Goal: Navigation & Orientation: Find specific page/section

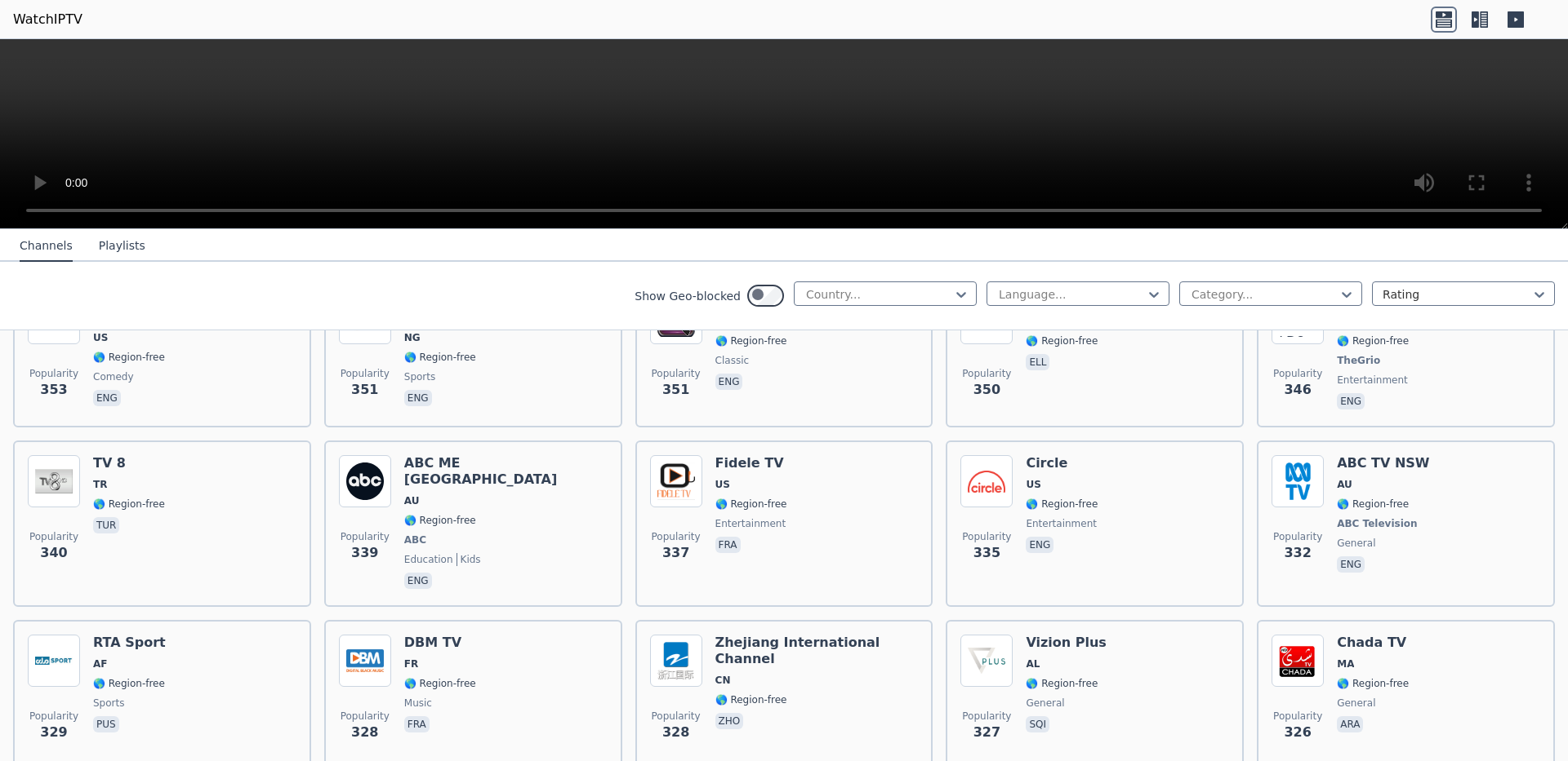
scroll to position [8324, 0]
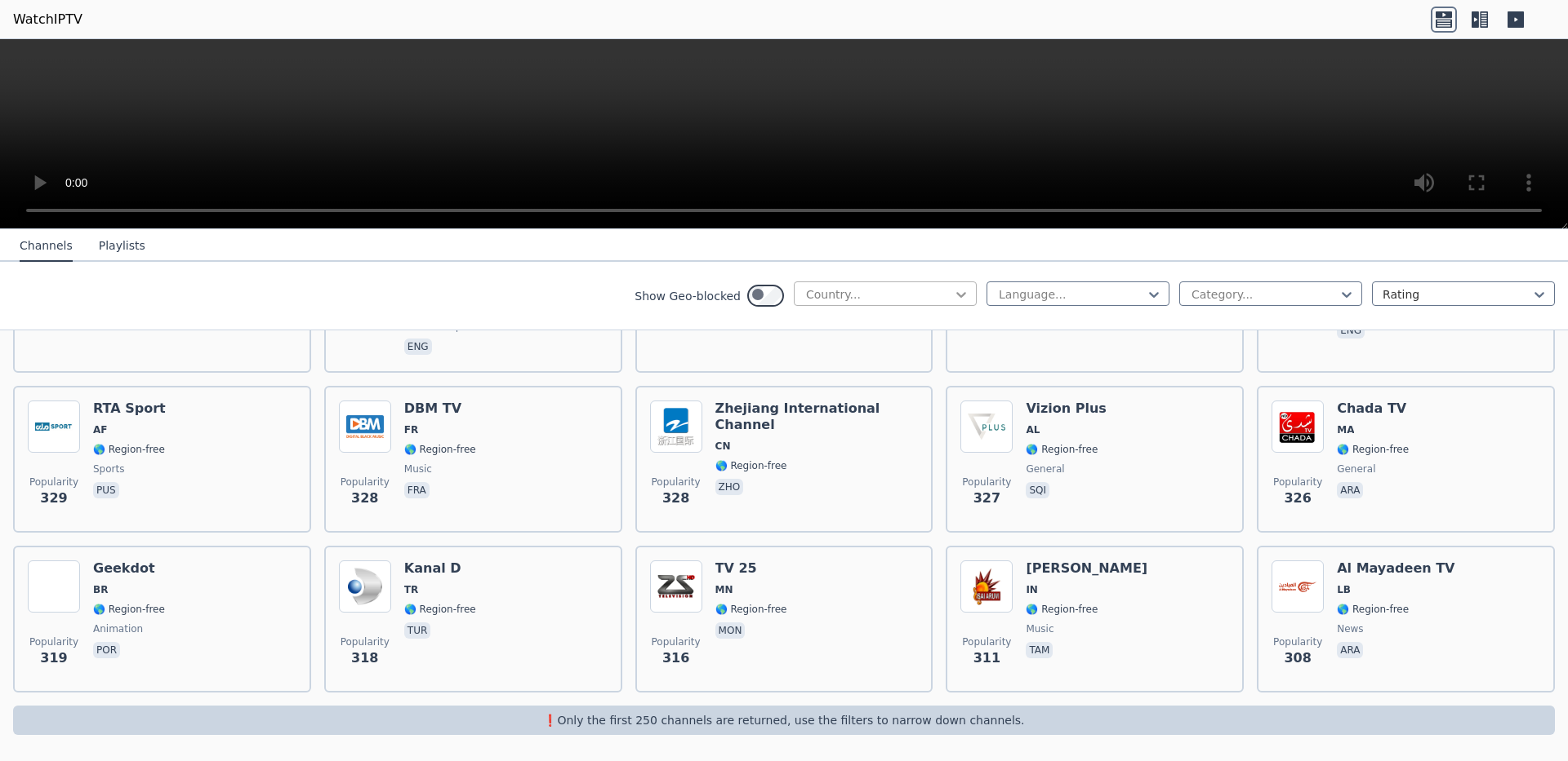
click at [953, 303] on icon at bounding box center [961, 294] width 16 height 16
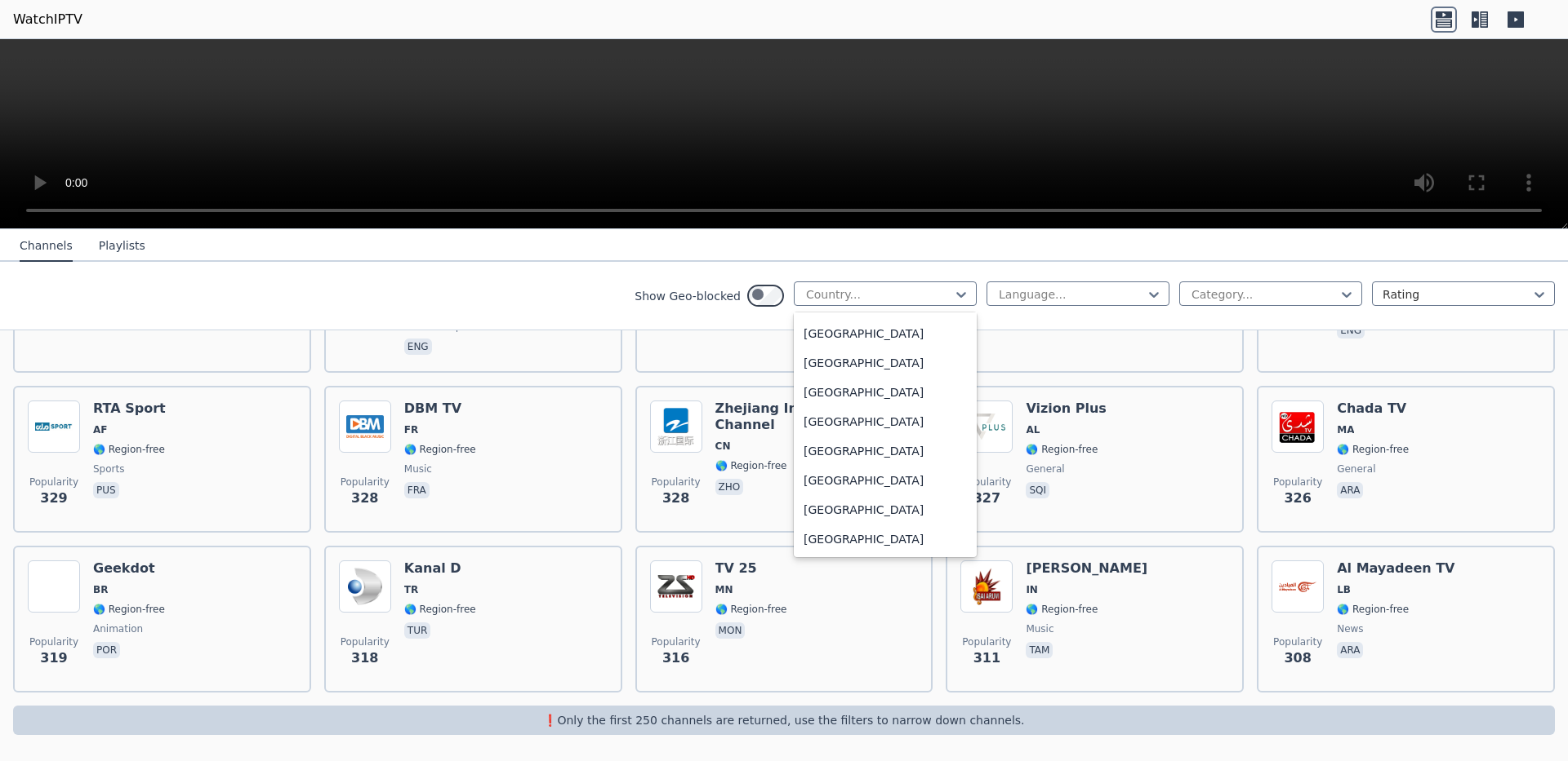
scroll to position [6120, 0]
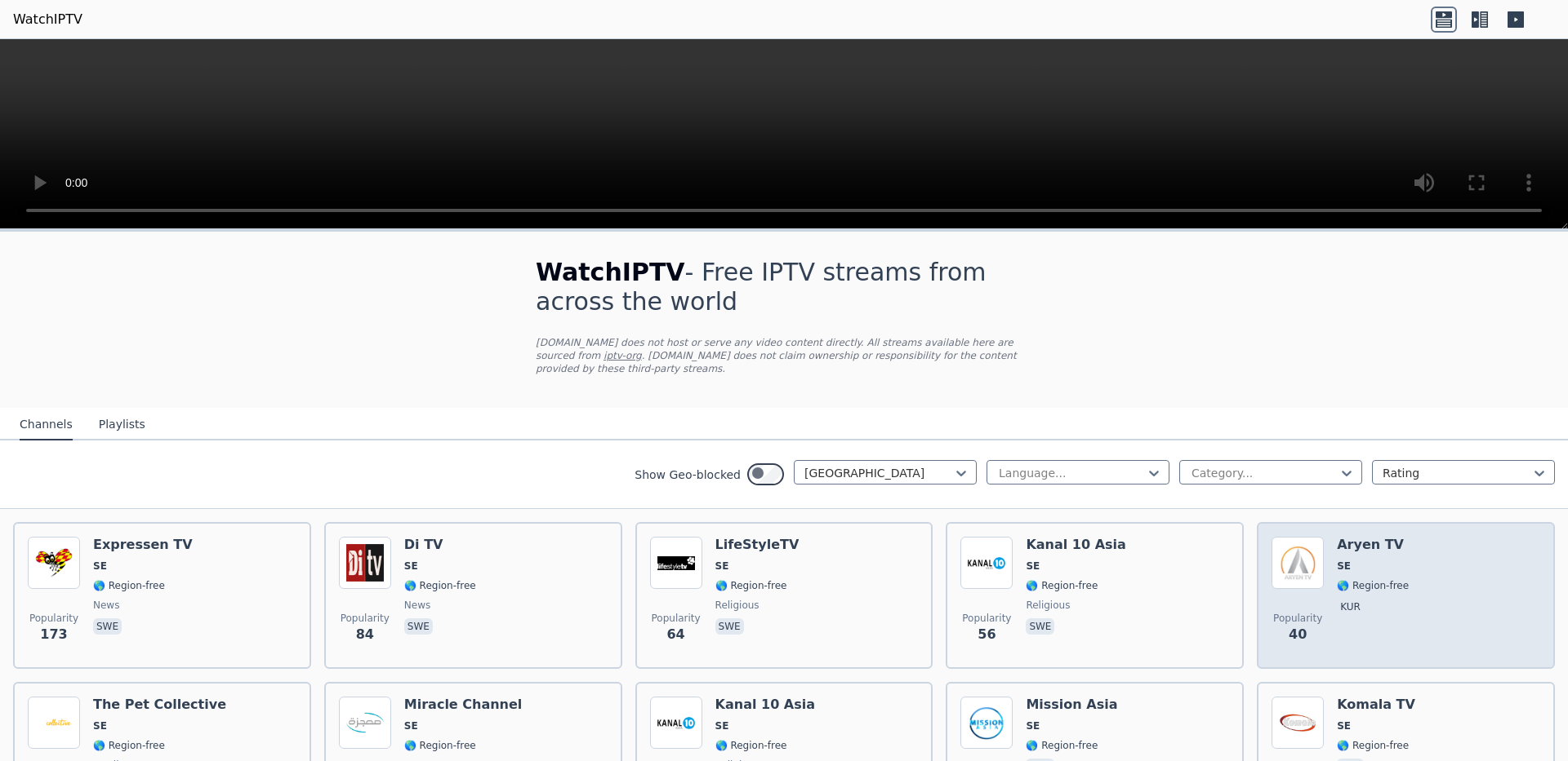
scroll to position [221, 0]
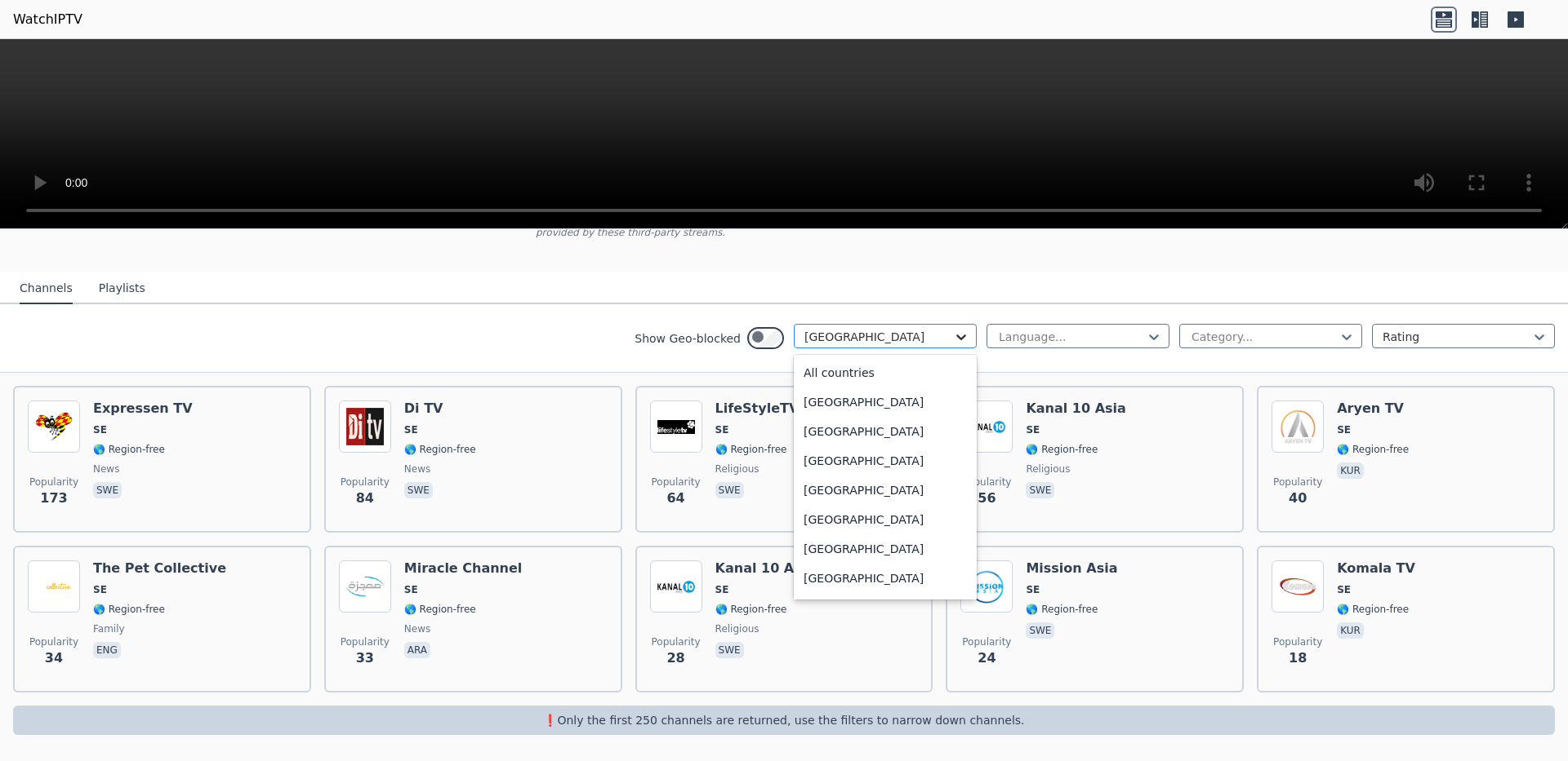
click at [956, 334] on icon at bounding box center [961, 337] width 9 height 6
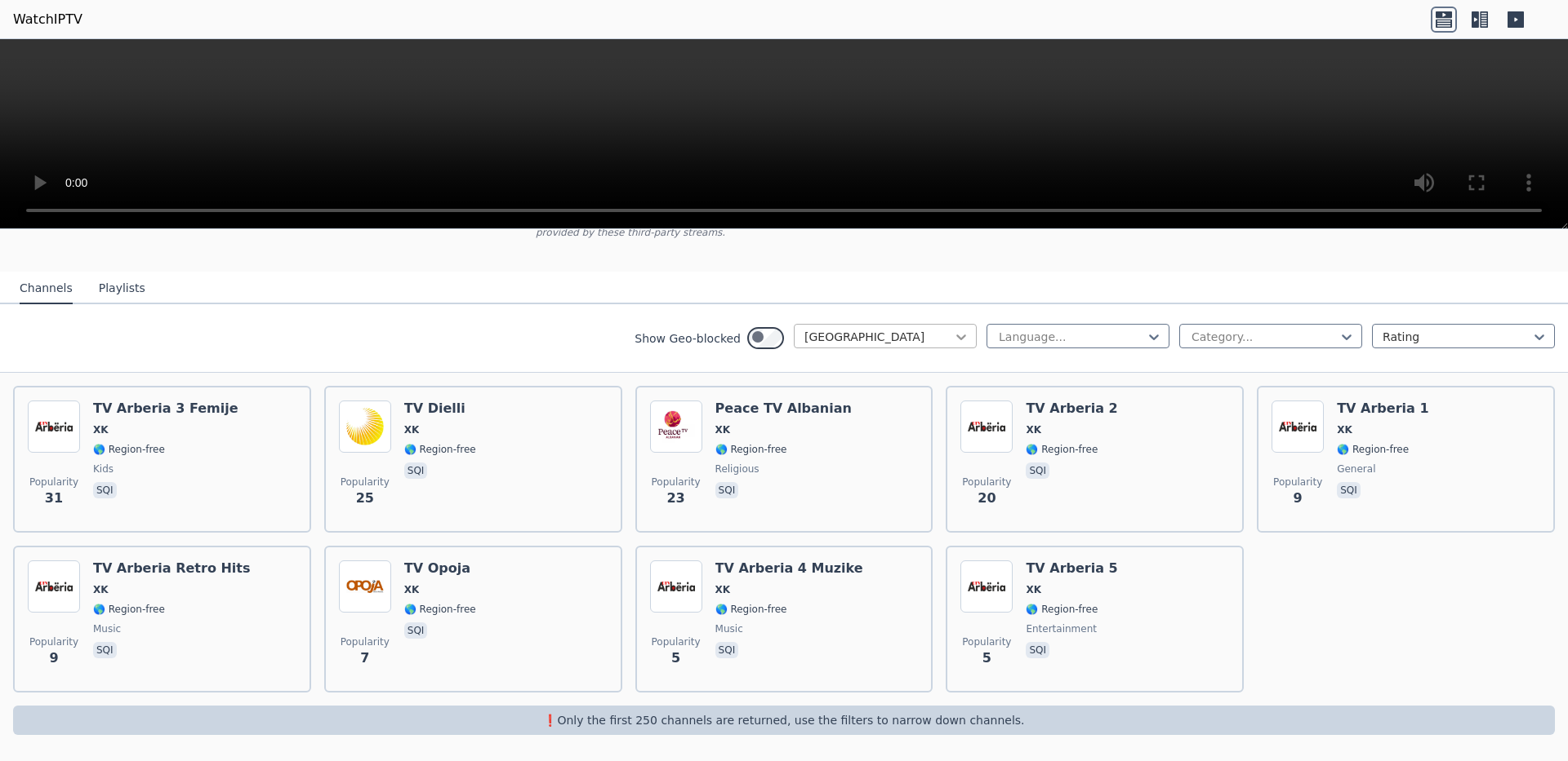
click at [953, 329] on icon at bounding box center [961, 337] width 16 height 16
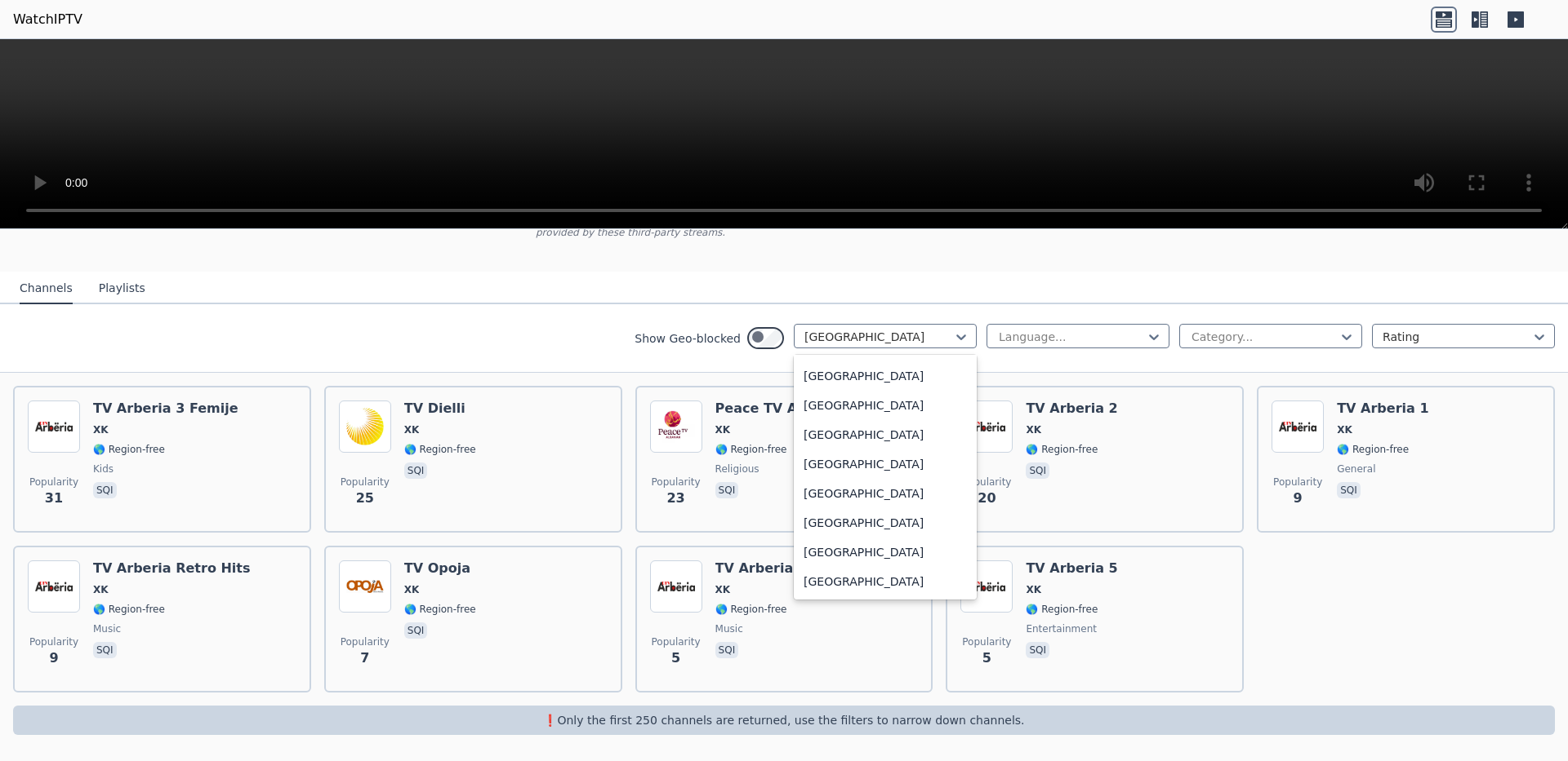
scroll to position [6707, 0]
click at [811, 332] on div "[GEOGRAPHIC_DATA]" at bounding box center [885, 317] width 183 height 29
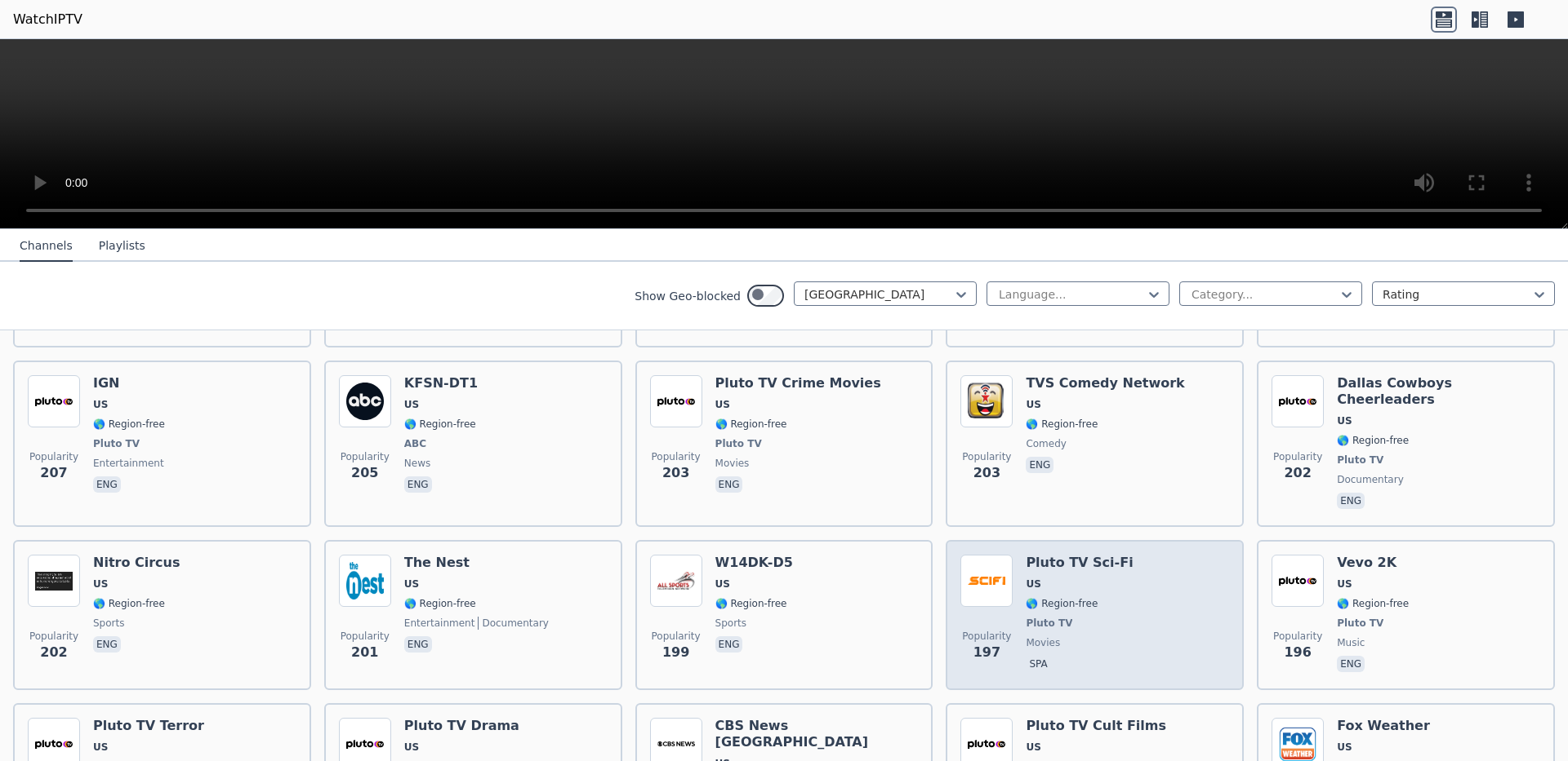
scroll to position [4464, 0]
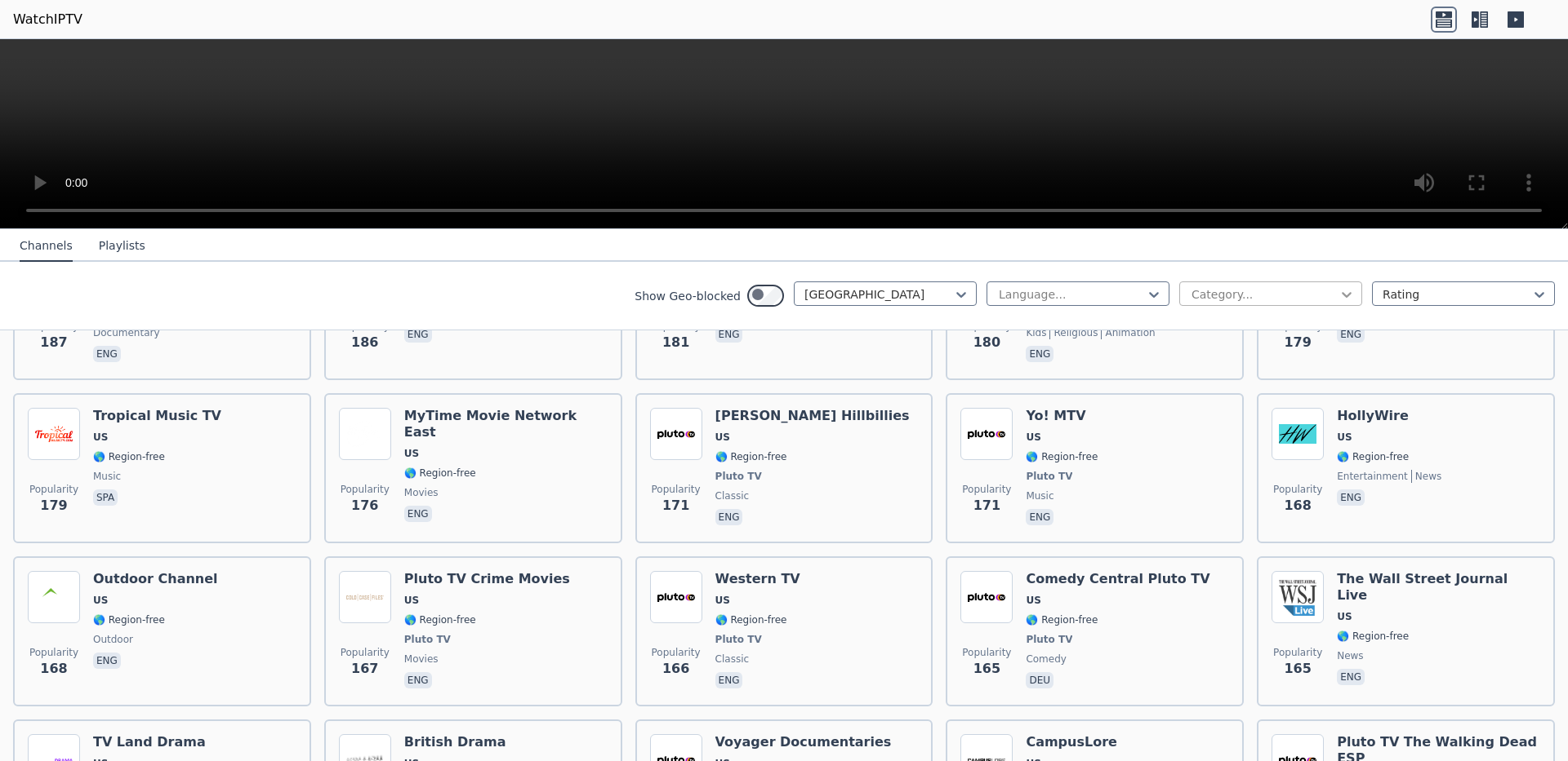
click at [1338, 303] on icon at bounding box center [1346, 294] width 16 height 16
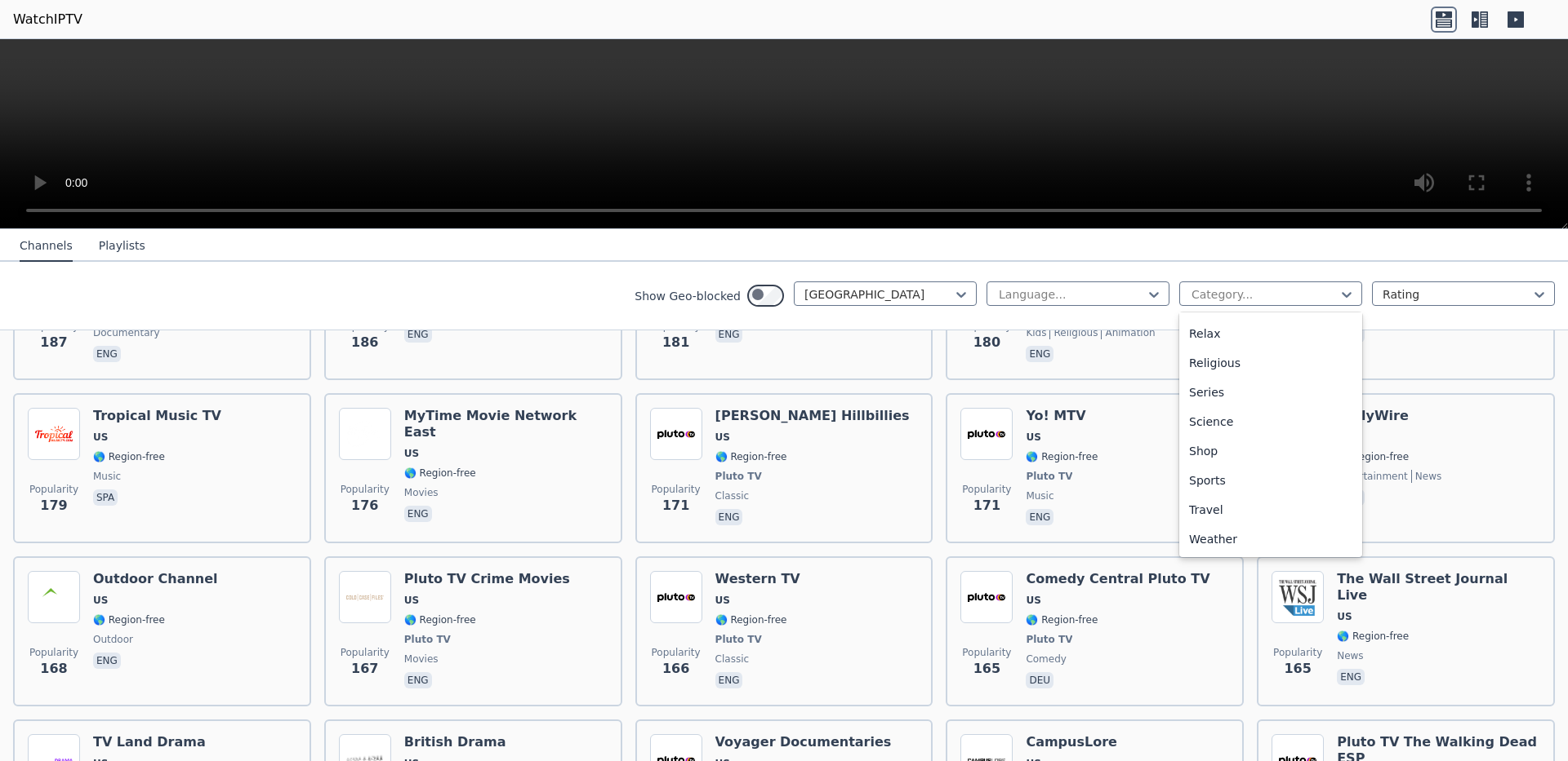
scroll to position [709, 0]
click at [1229, 474] on div "Sports" at bounding box center [1270, 481] width 183 height 29
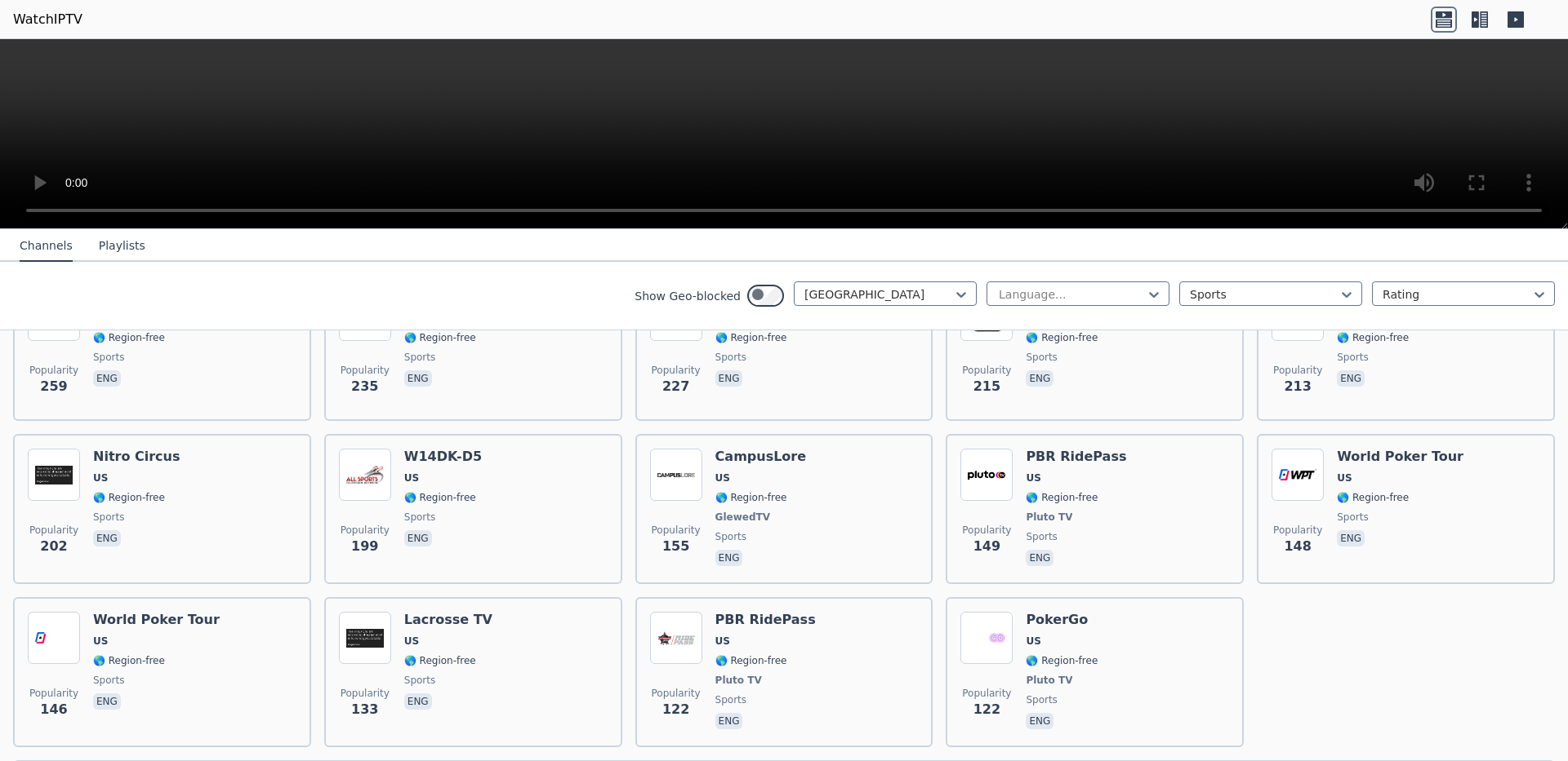
scroll to position [770, 0]
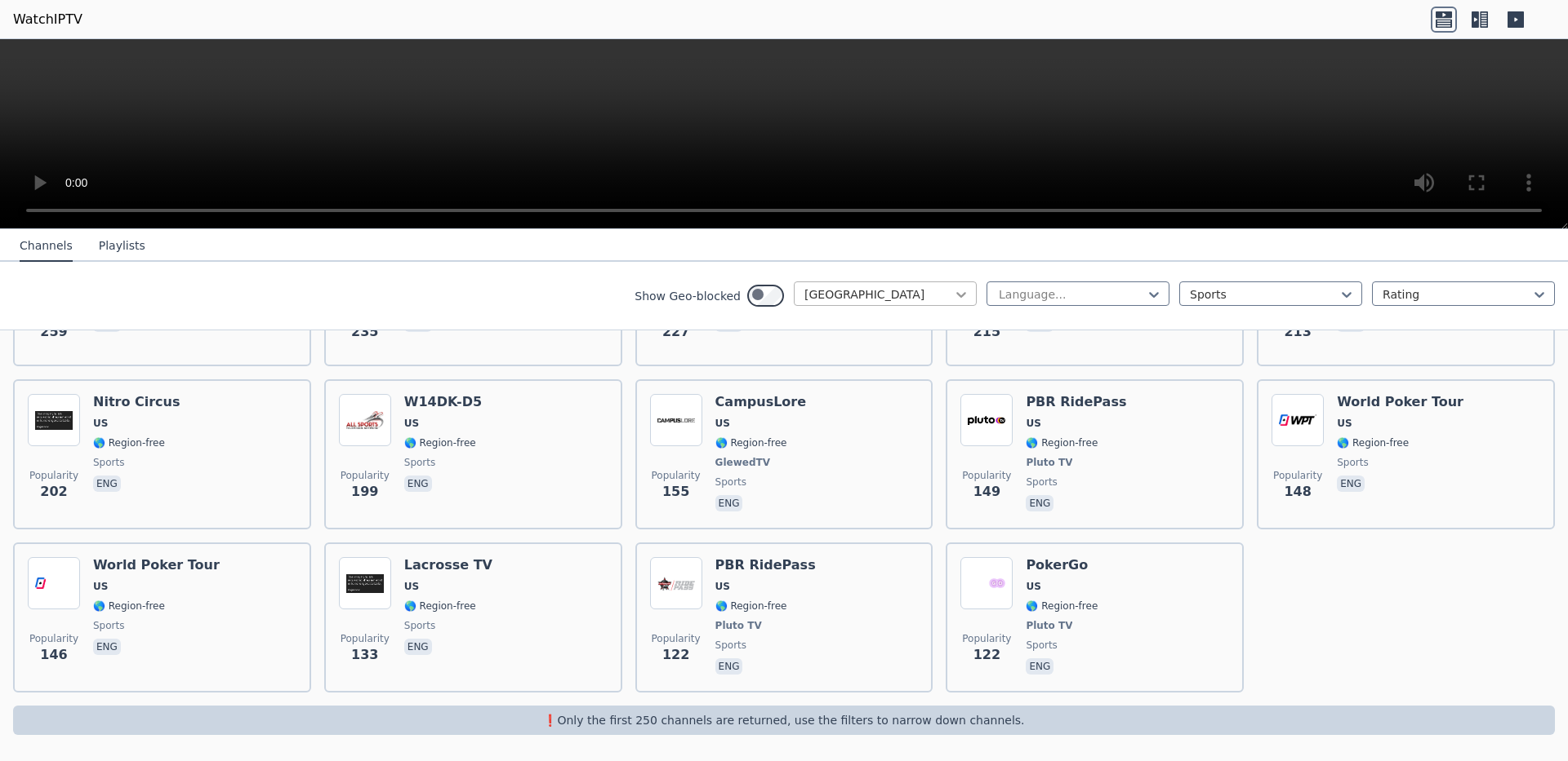
click at [953, 303] on icon at bounding box center [961, 294] width 16 height 16
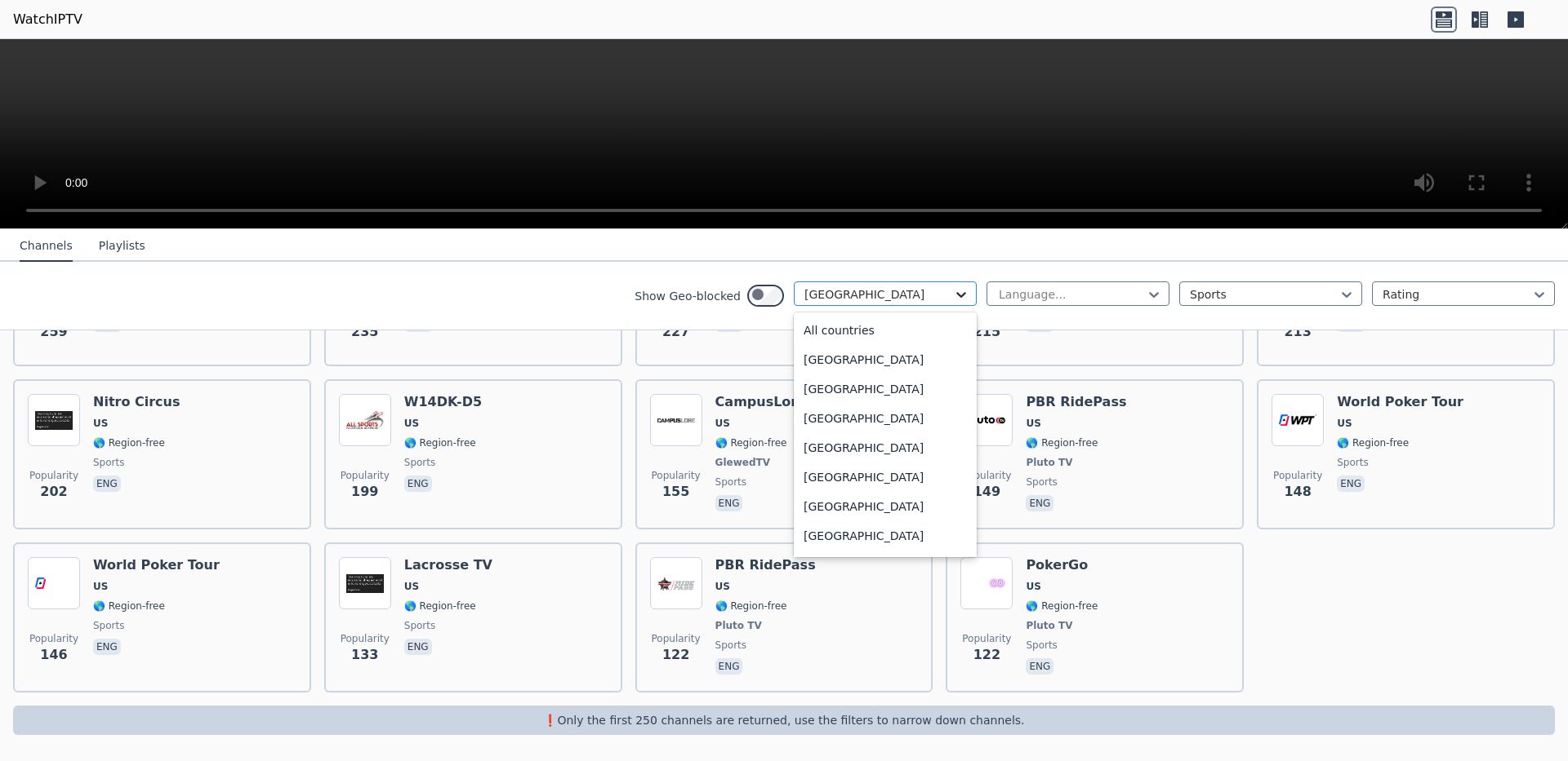
scroll to position [6705, 0]
click at [805, 260] on div "[GEOGRAPHIC_DATA]" at bounding box center [885, 245] width 183 height 29
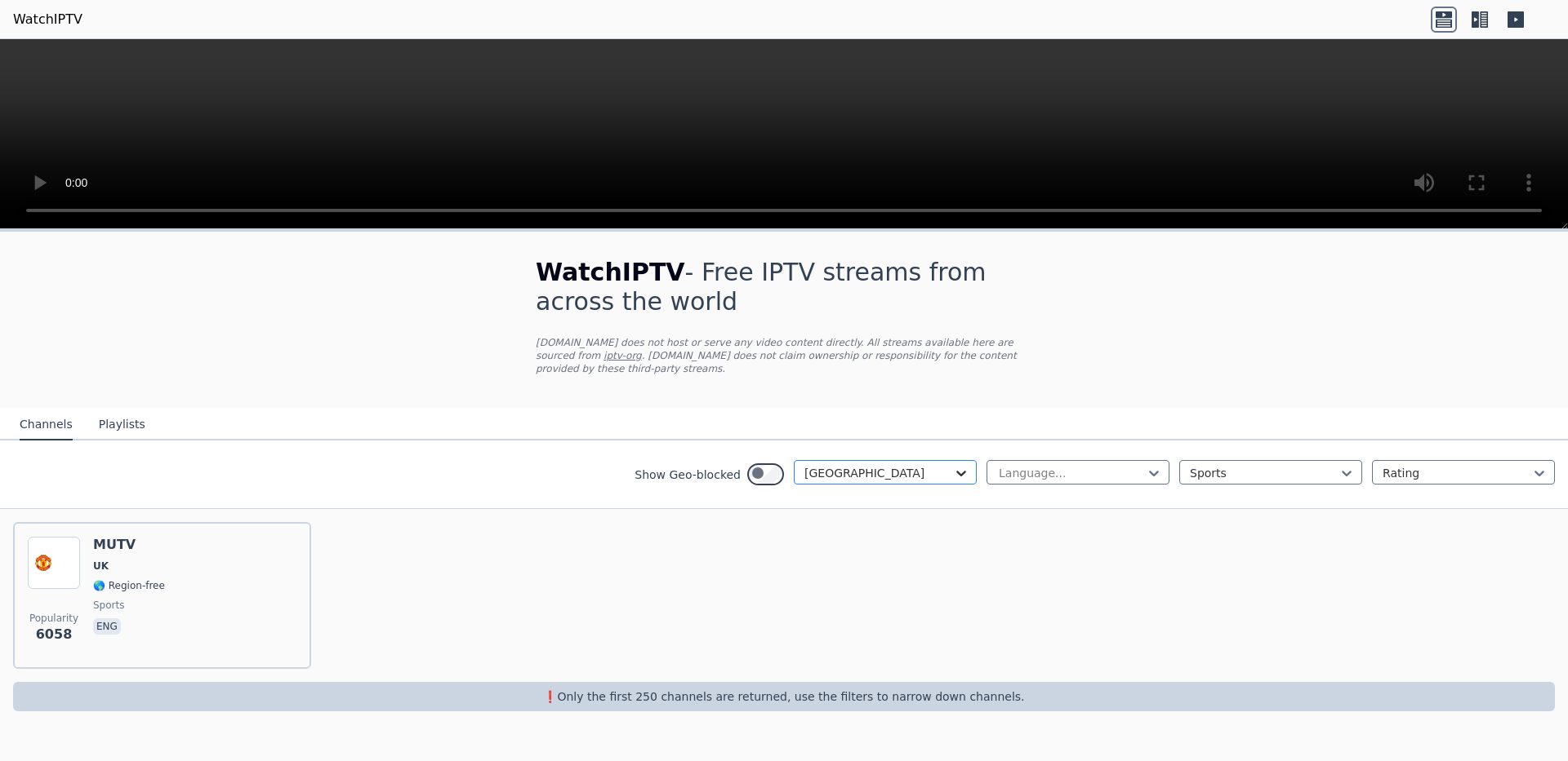
click at [953, 481] on div at bounding box center [961, 473] width 16 height 16
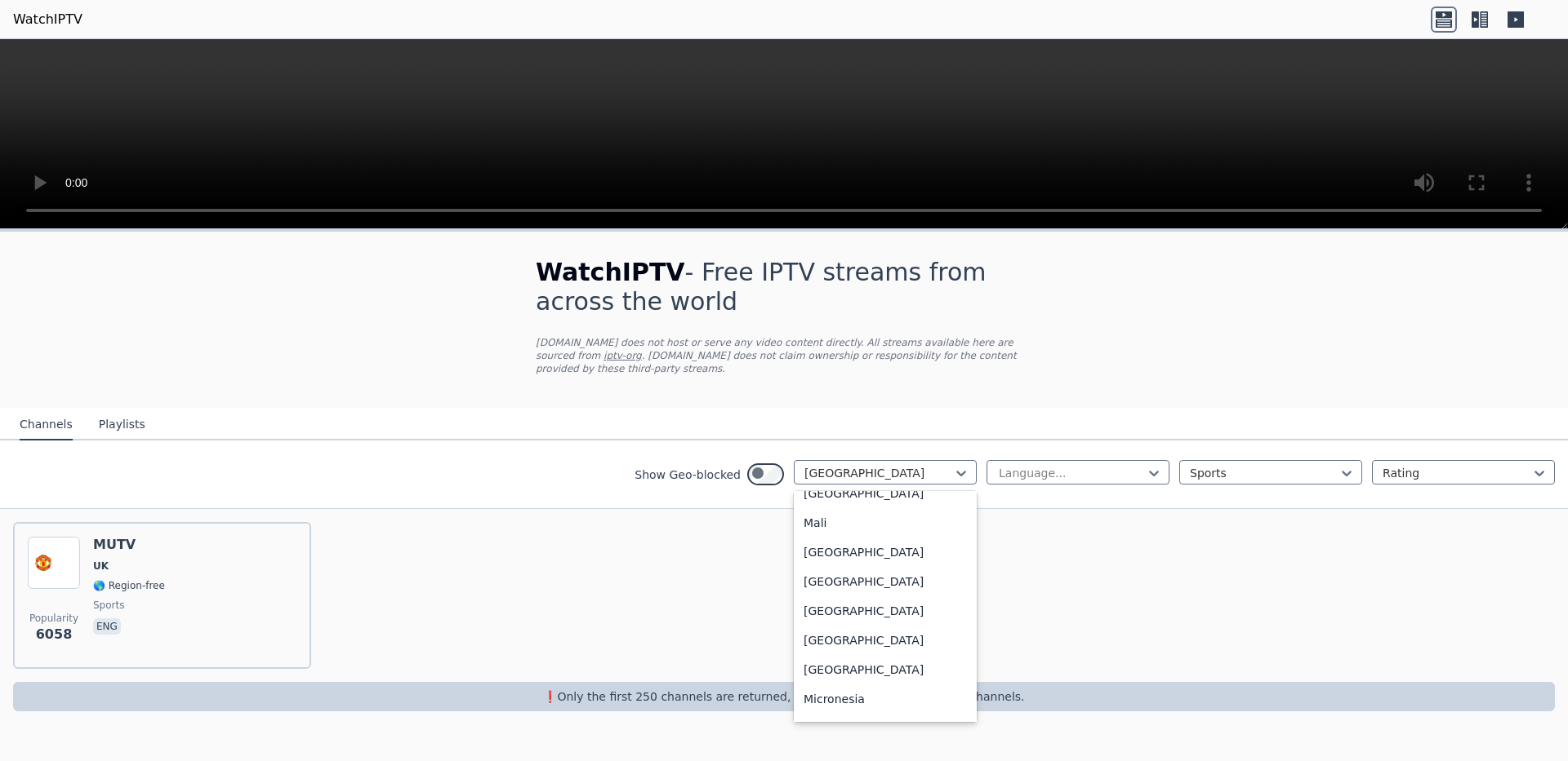
scroll to position [3483, 0]
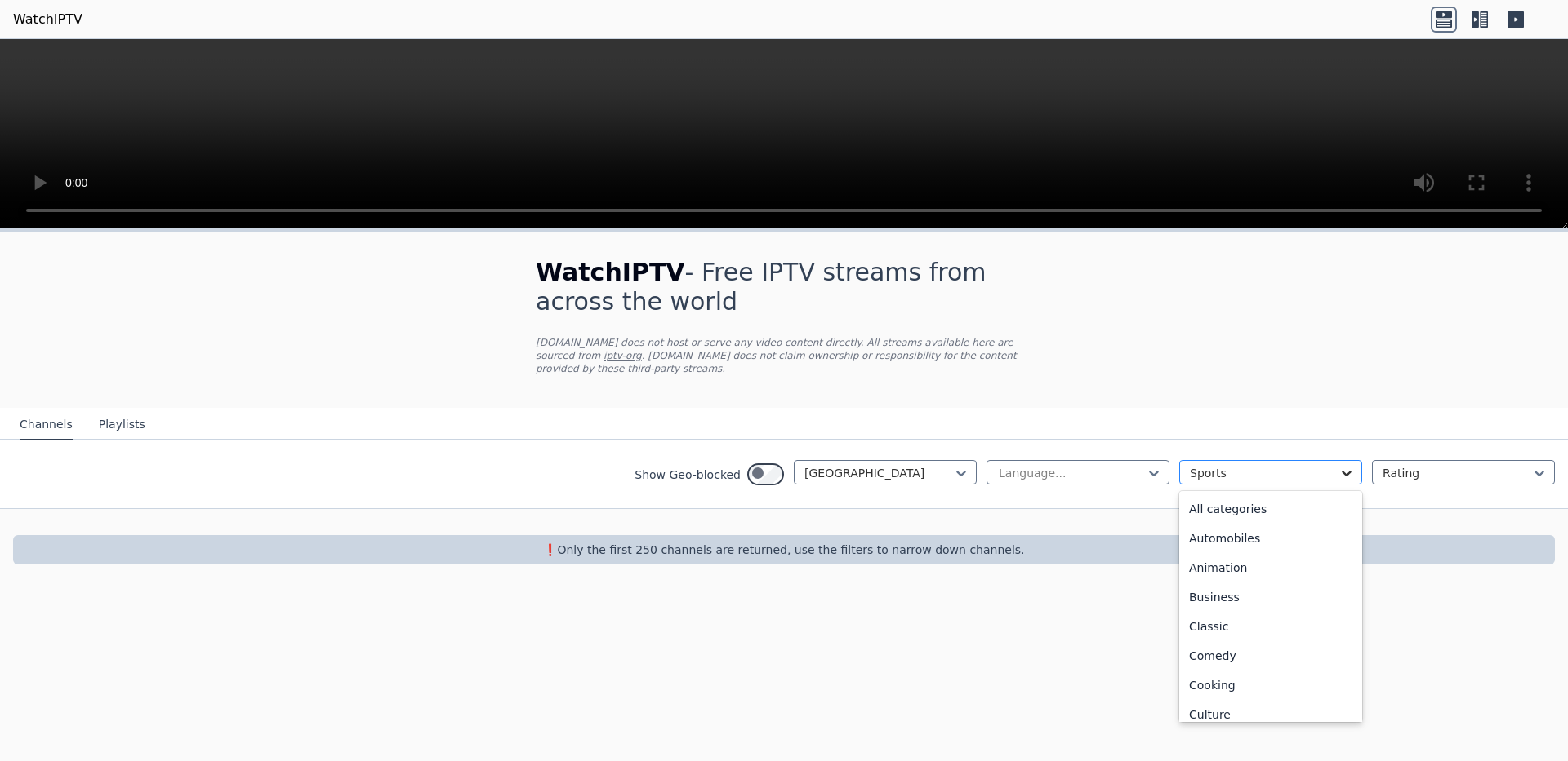
click at [1338, 481] on icon at bounding box center [1346, 473] width 16 height 16
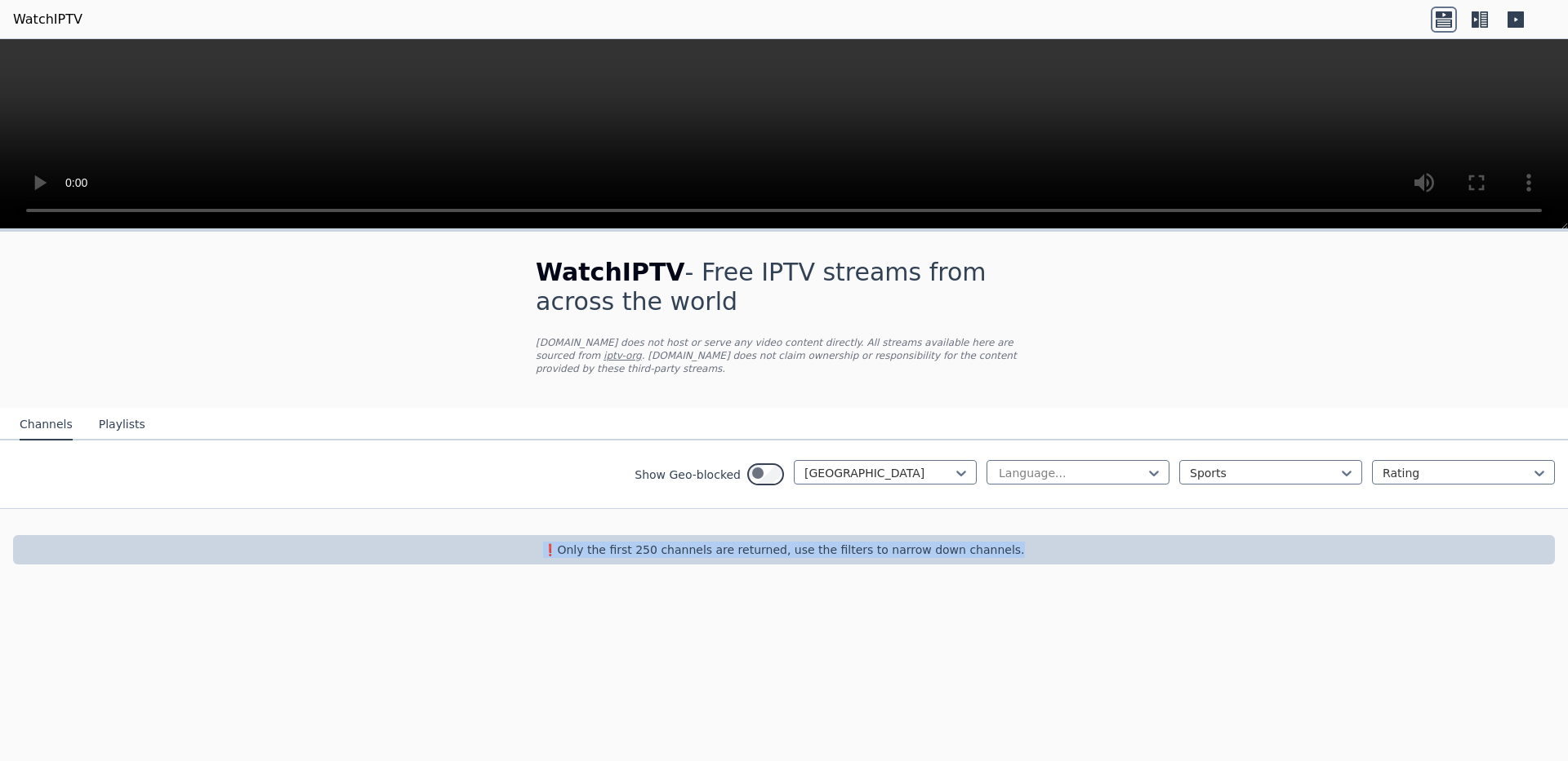
drag, startPoint x: 1336, startPoint y: 693, endPoint x: 1341, endPoint y: 570, distance: 123.1
click at [1341, 570] on div "WatchIPTV - Free IPTV streams from across the world [DOMAIN_NAME] does not host…" at bounding box center [784, 495] width 1568 height 532
drag, startPoint x: 1320, startPoint y: 502, endPoint x: 1324, endPoint y: 512, distance: 10.8
click at [1338, 481] on icon at bounding box center [1346, 473] width 16 height 16
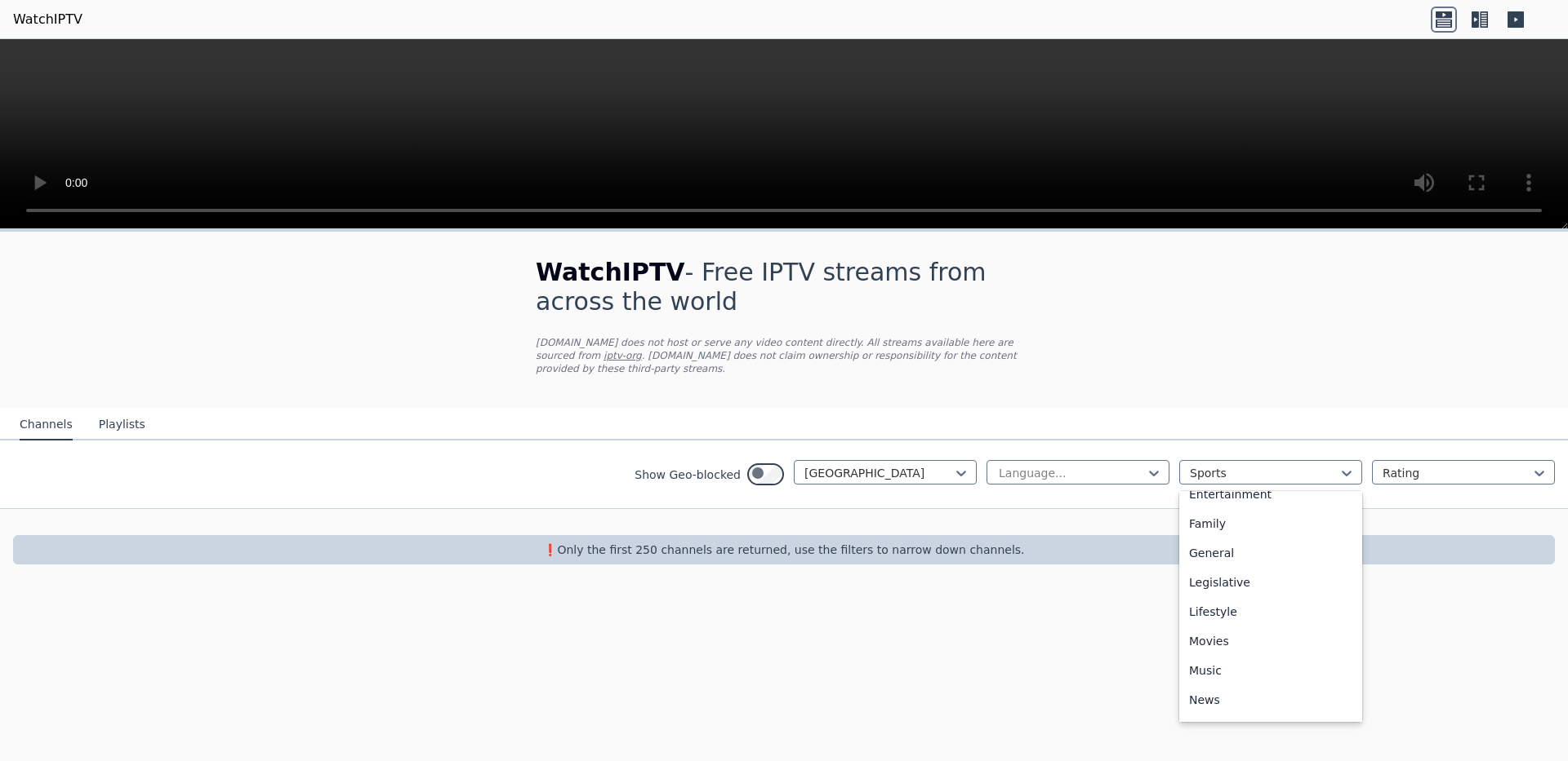
scroll to position [0, 0]
click at [1224, 524] on div "All categories" at bounding box center [1270, 509] width 183 height 29
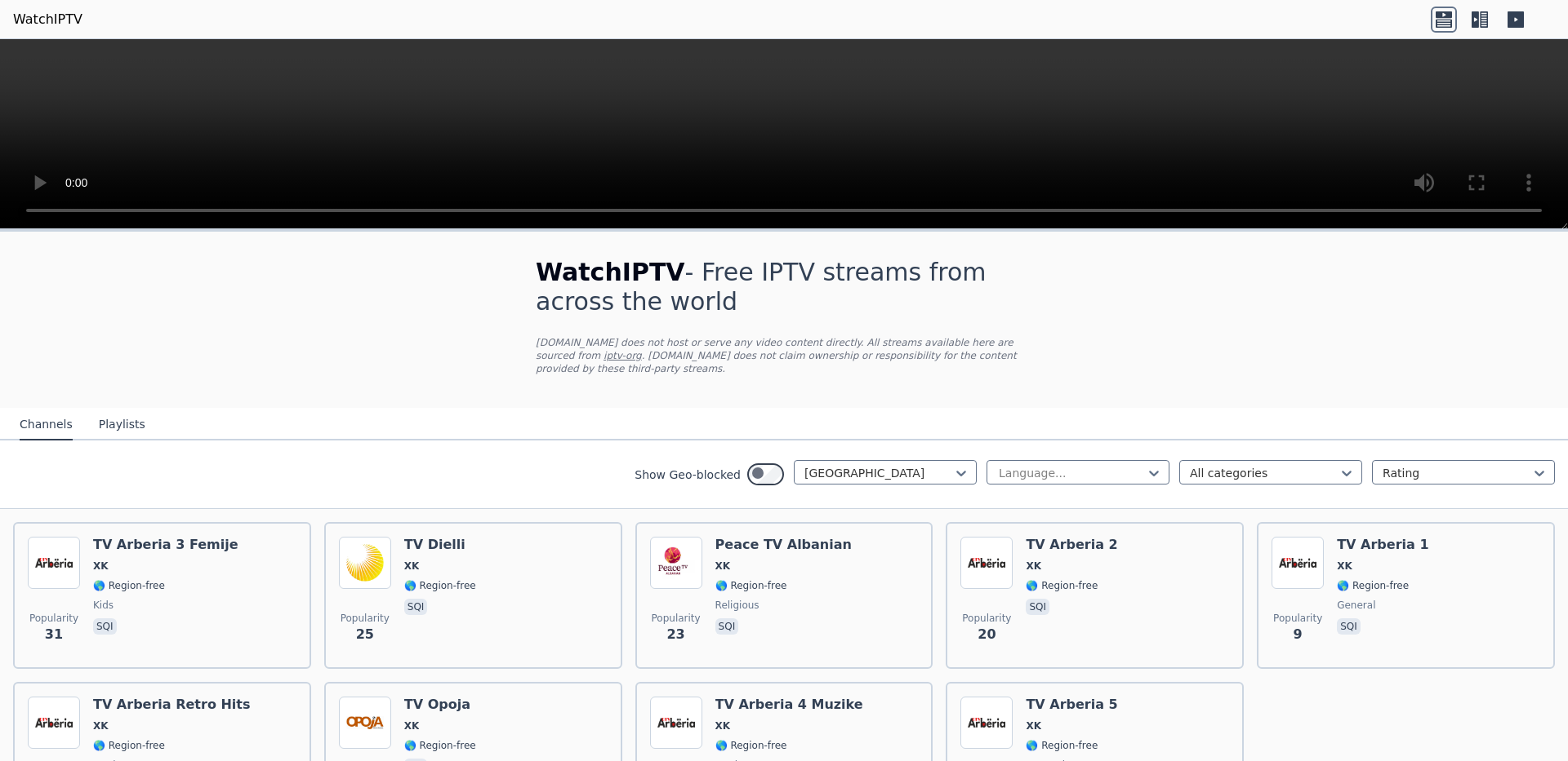
scroll to position [221, 0]
